Goal: Check status: Check status

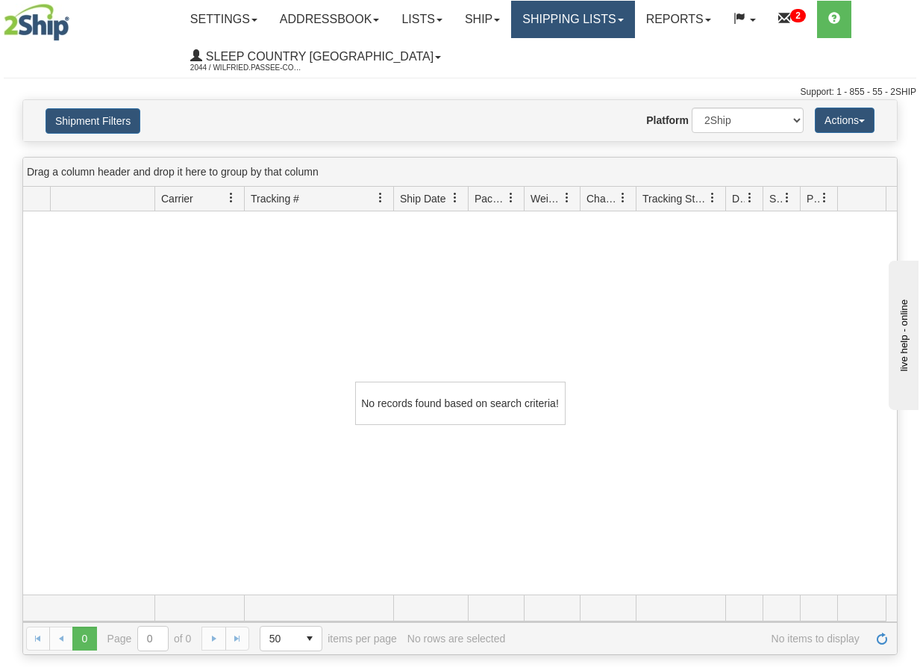
click at [602, 24] on link "Shipping lists" at bounding box center [572, 19] width 123 height 37
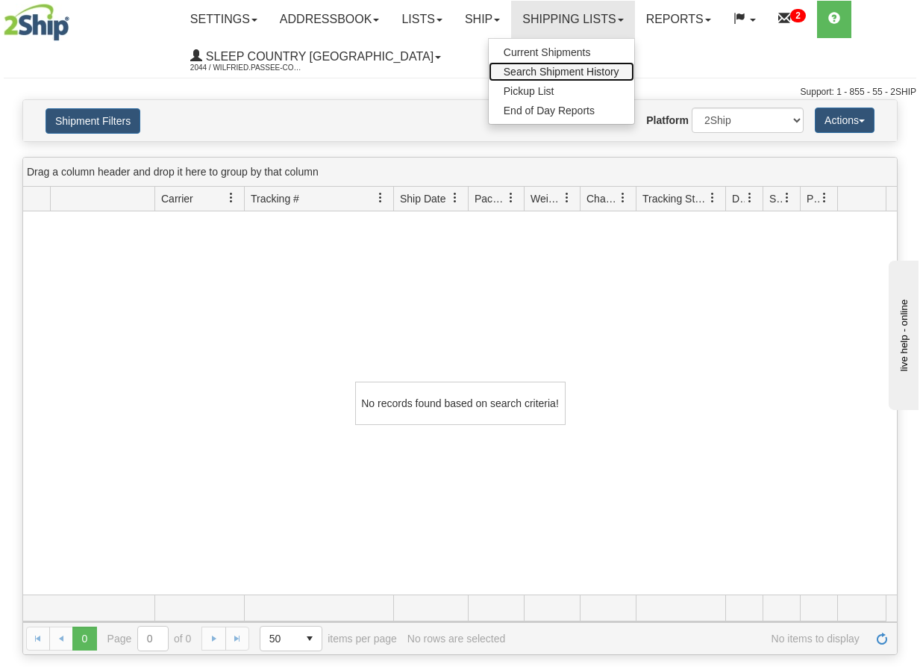
click at [614, 70] on span "Search Shipment History" at bounding box center [562, 72] width 116 height 12
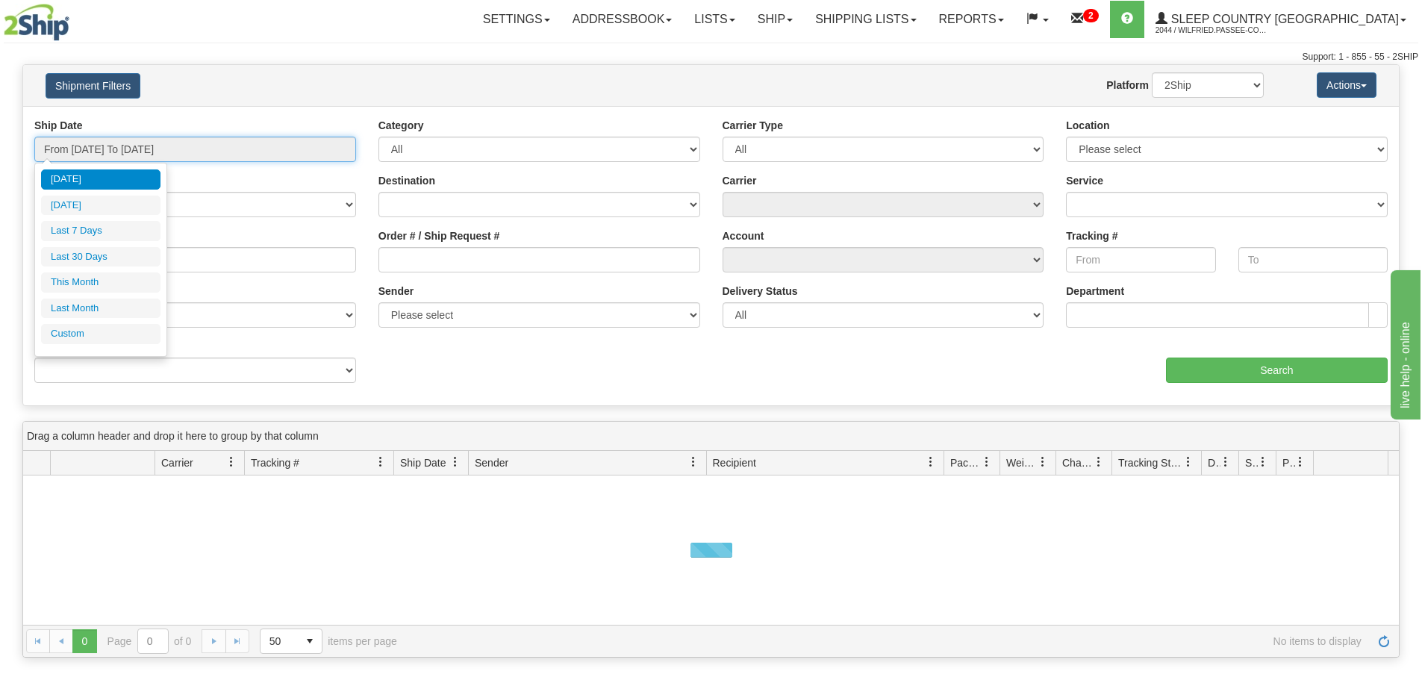
click at [140, 147] on input "From [DATE] To [DATE]" at bounding box center [195, 149] width 322 height 25
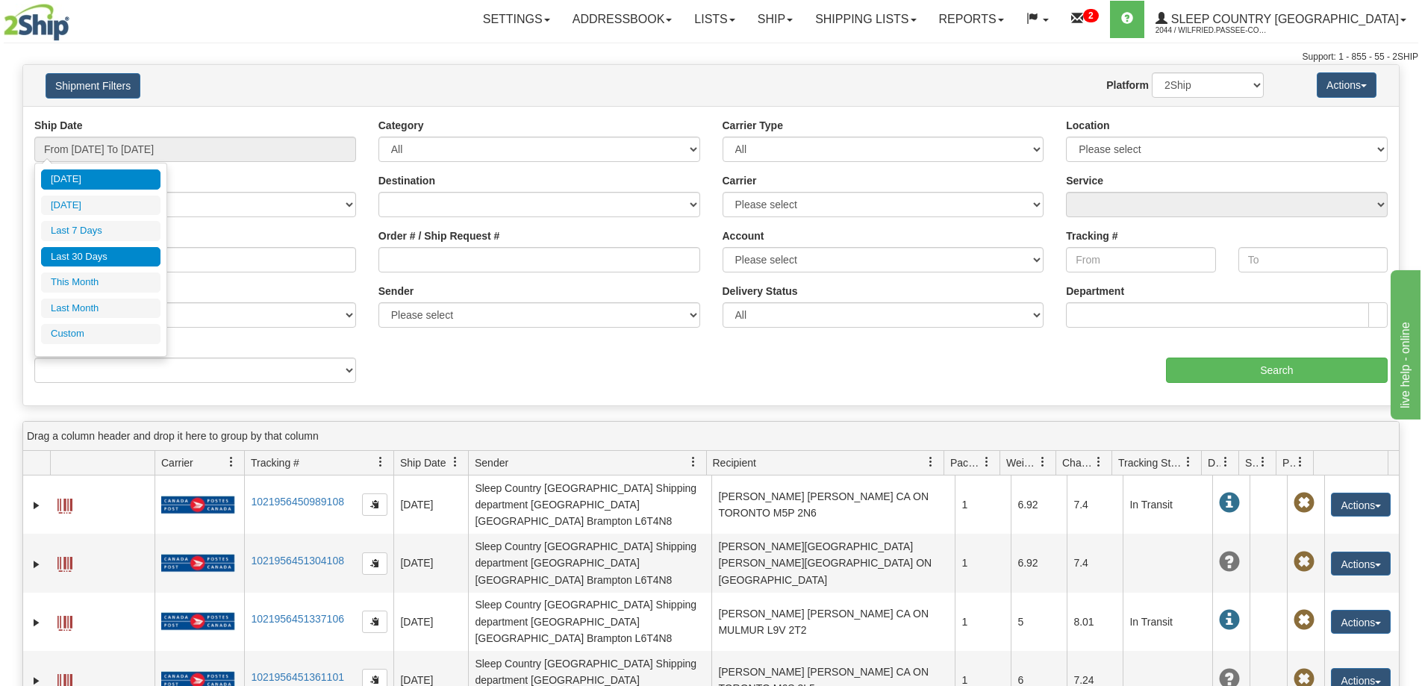
click at [96, 253] on li "Last 30 Days" at bounding box center [100, 257] width 119 height 20
type input "From [DATE] To [DATE]"
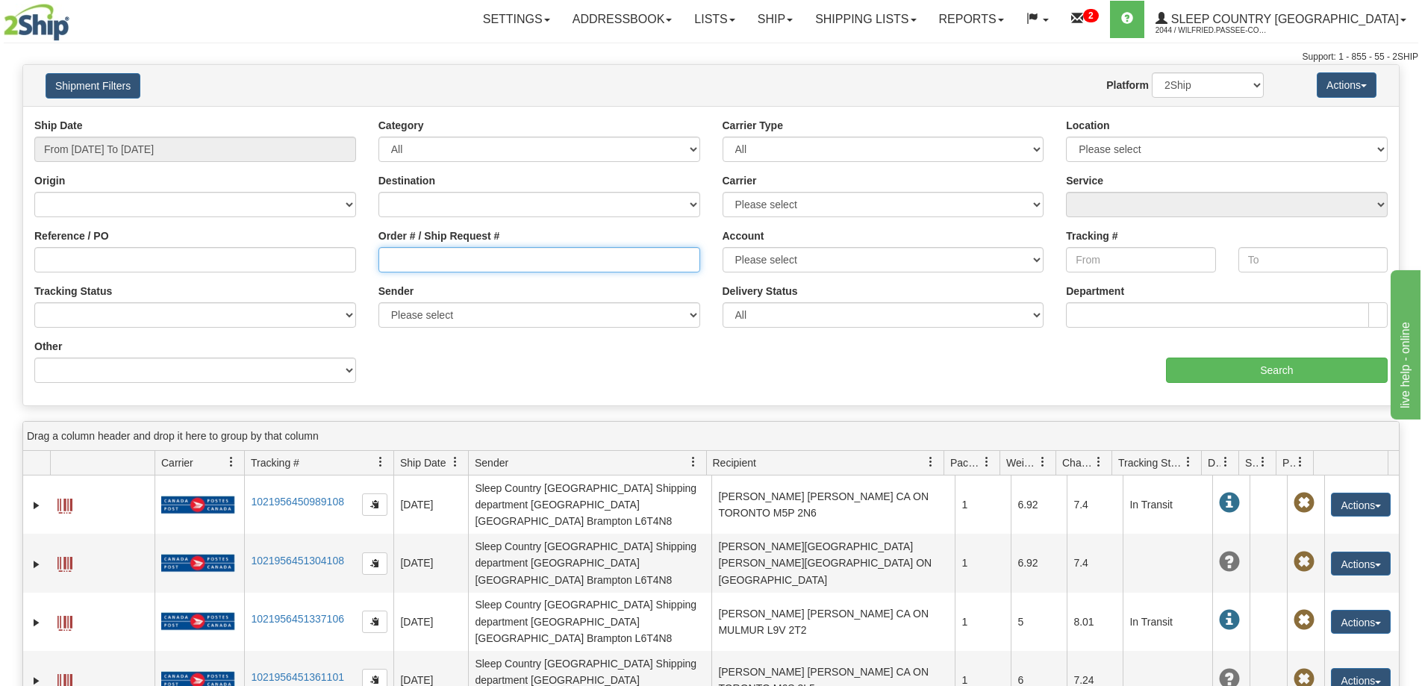
click at [425, 255] on input "Order # / Ship Request #" at bounding box center [539, 259] width 322 height 25
paste input "9000H942844"
type input "9000H942844"
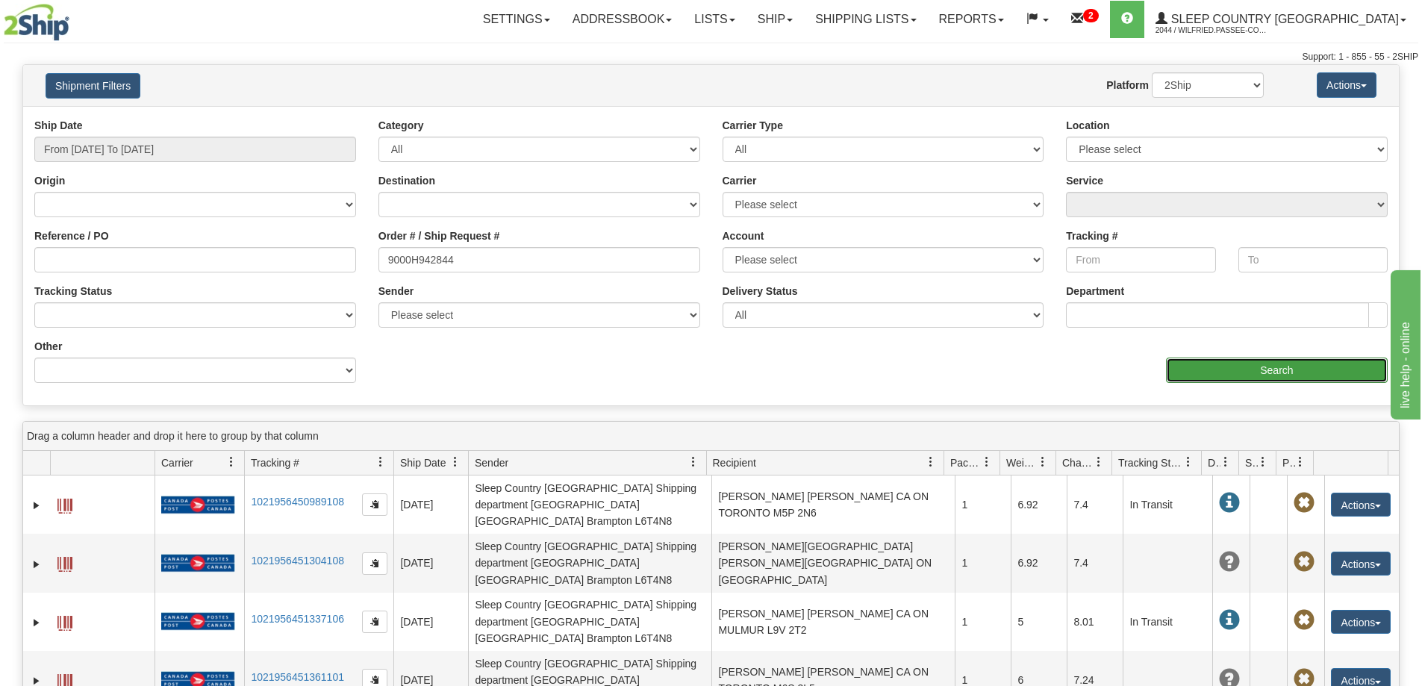
click at [1294, 370] on input "Search" at bounding box center [1277, 370] width 222 height 25
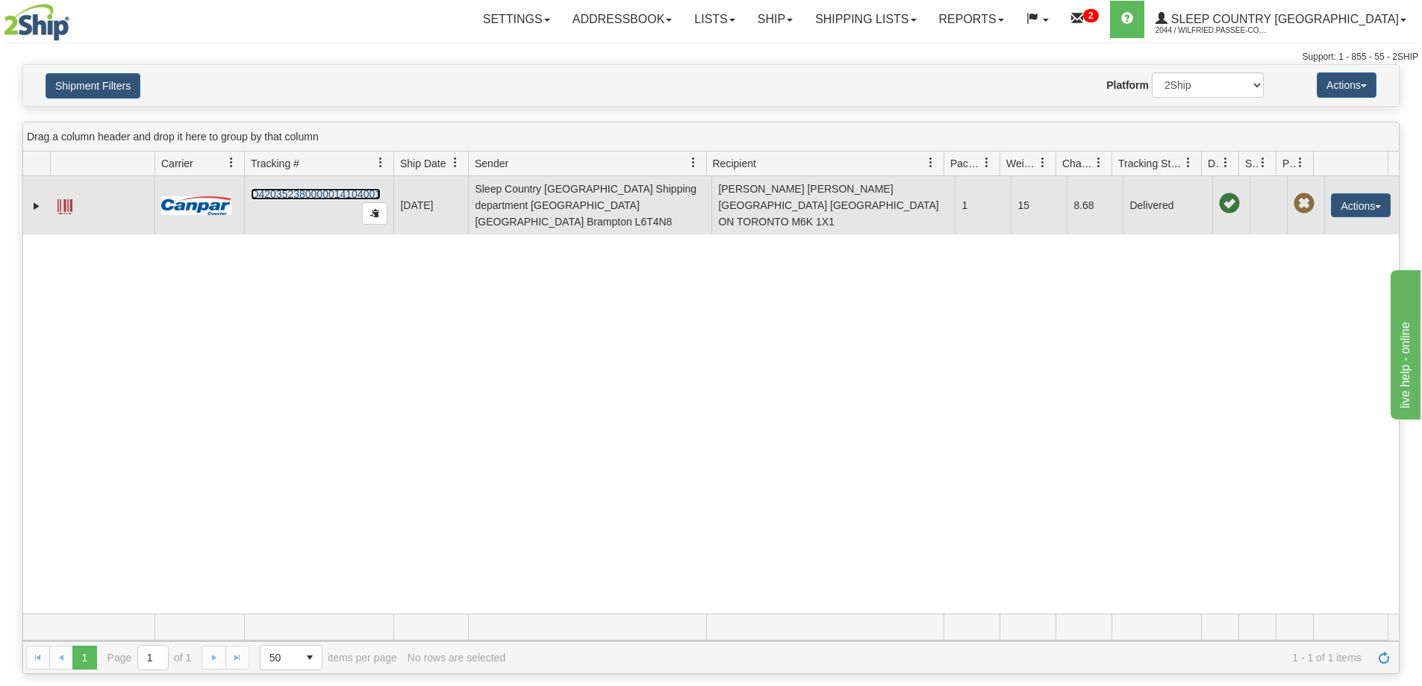
click at [308, 188] on link "D420352380000014104001" at bounding box center [316, 194] width 130 height 12
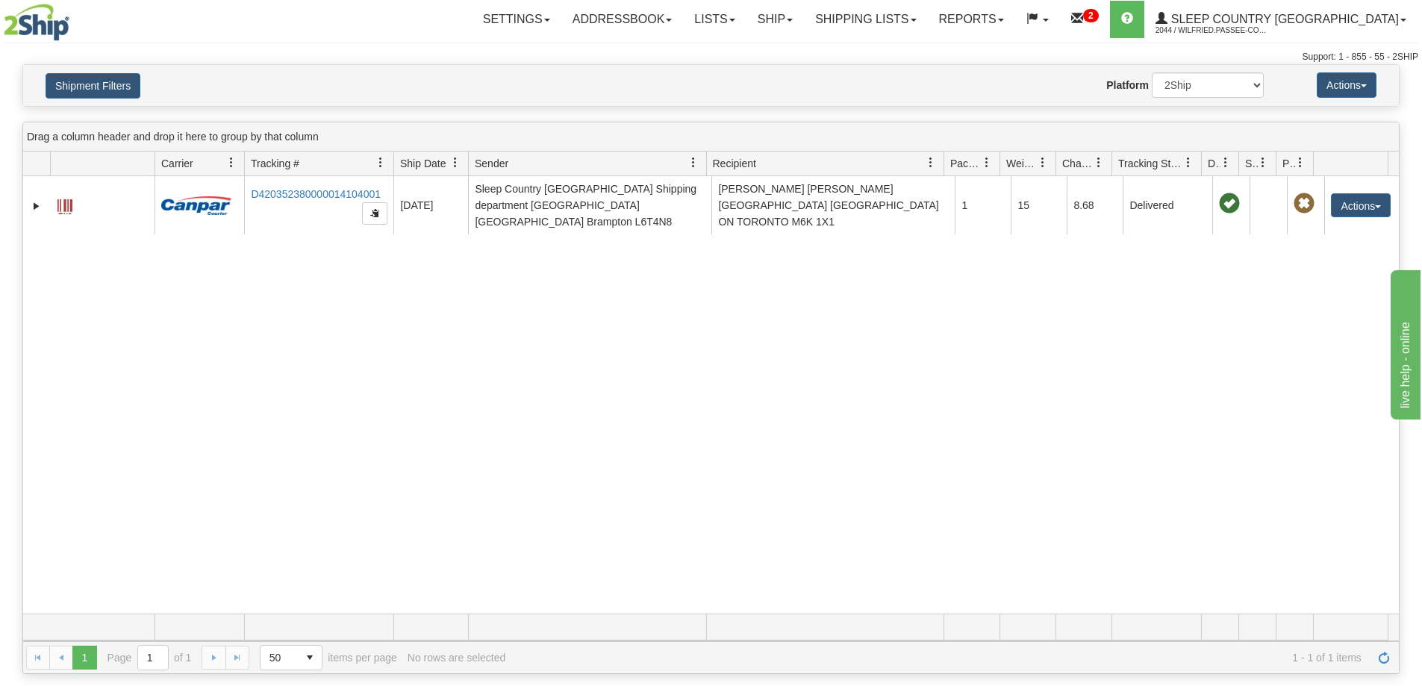
click at [687, 367] on div "31372836 2044 D420352380000014104001 [DATE] [DATE] 07:48:26 AM Sleep Country [G…" at bounding box center [711, 394] width 1376 height 437
